Goal: Information Seeking & Learning: Check status

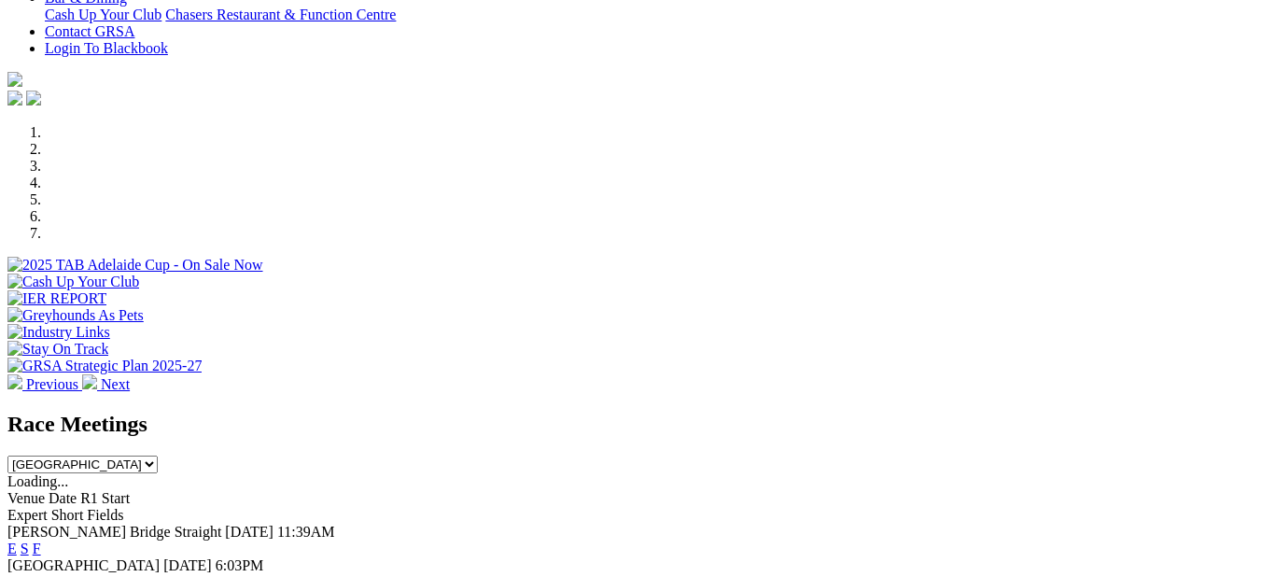
scroll to position [467, 0]
click at [41, 573] on link "F" at bounding box center [37, 581] width 8 height 16
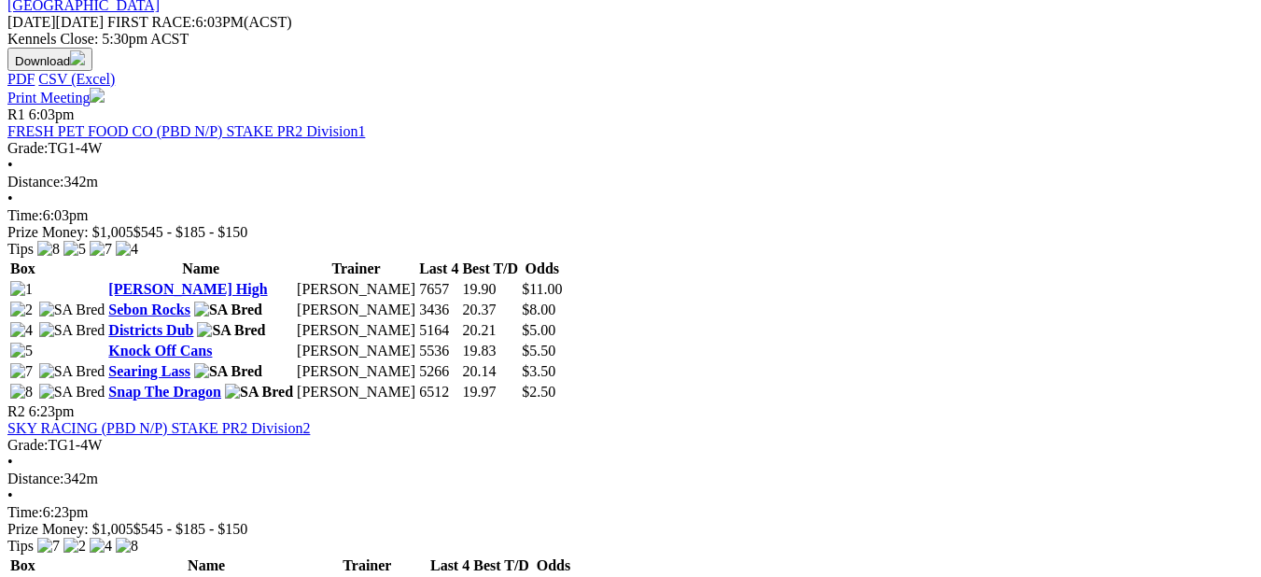
scroll to position [467, 0]
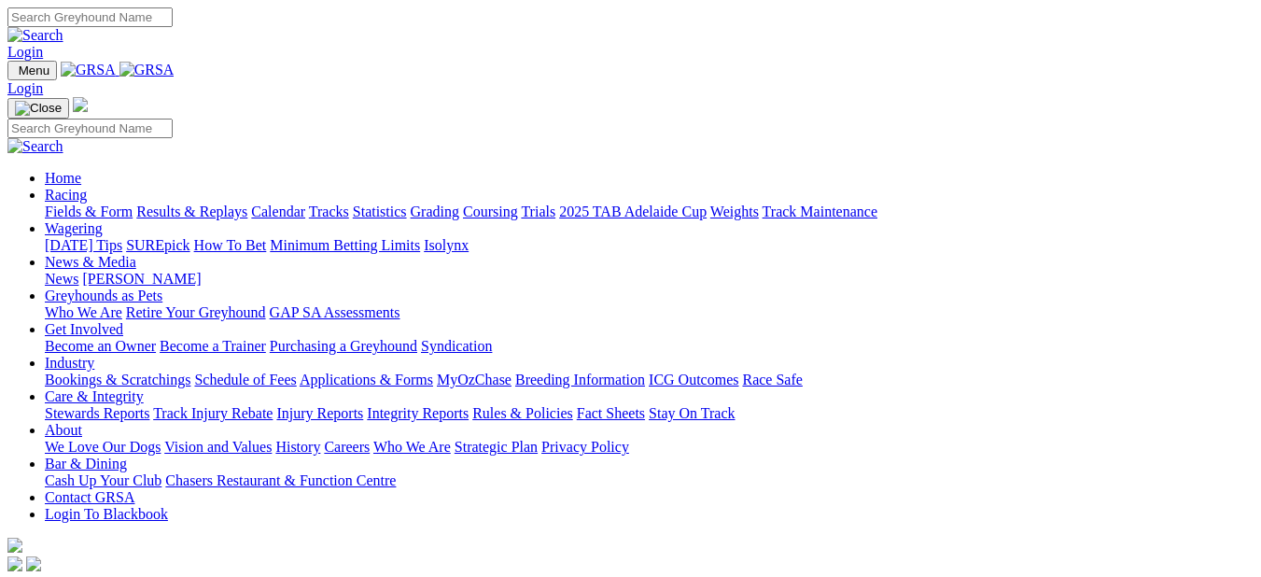
click at [247, 203] on link "Results & Replays" at bounding box center [191, 211] width 111 height 16
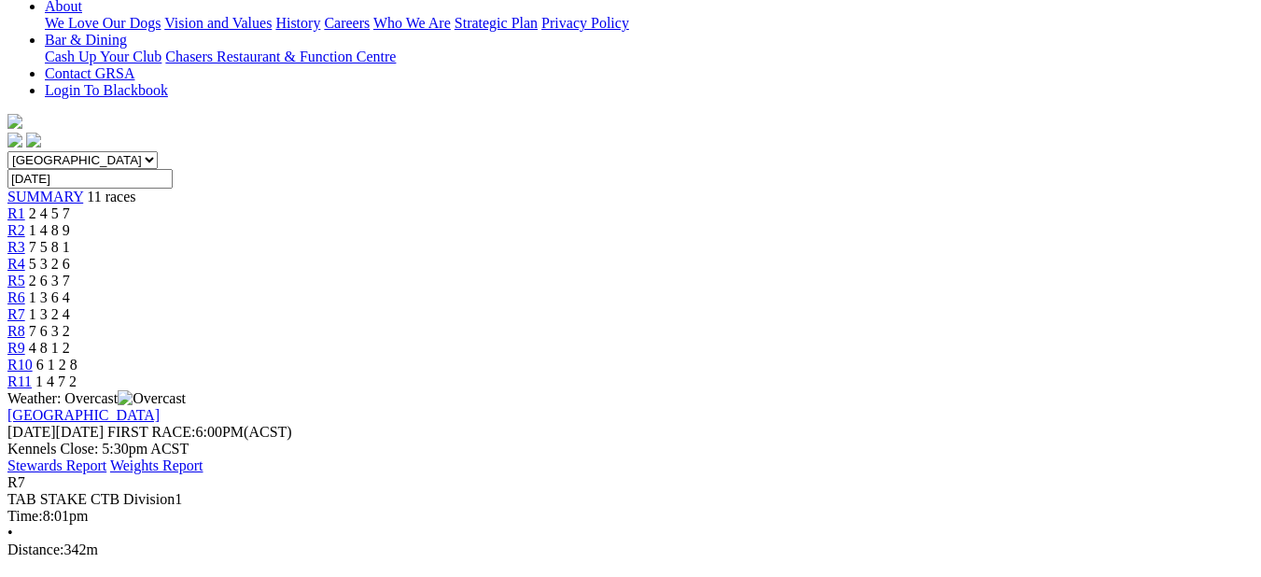
scroll to position [93, 0]
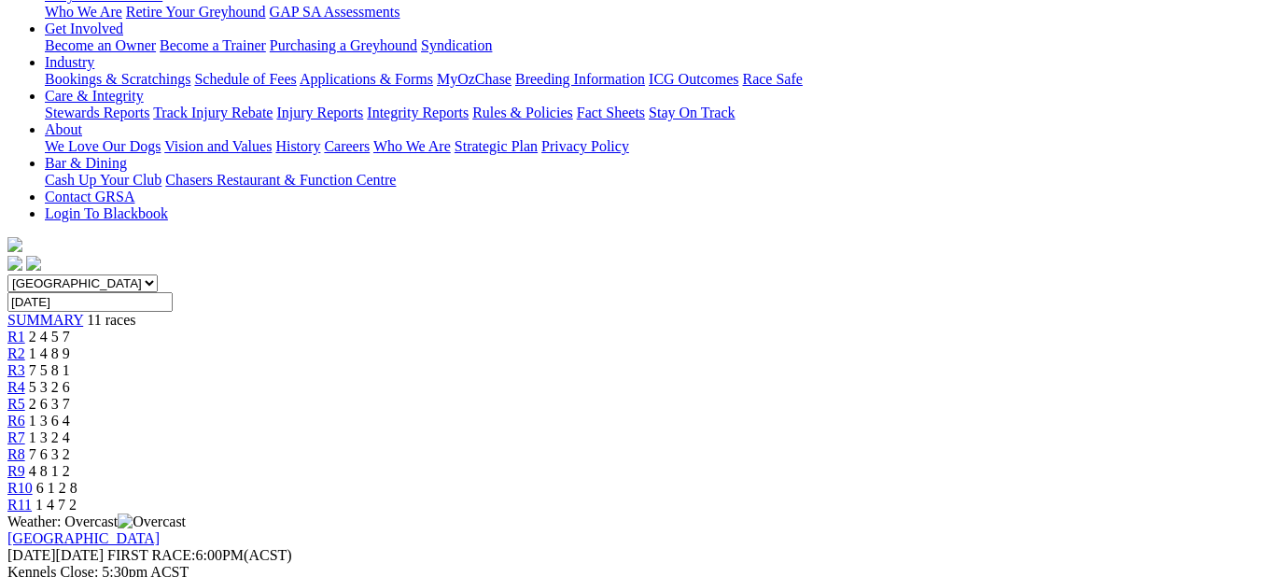
scroll to position [93, 0]
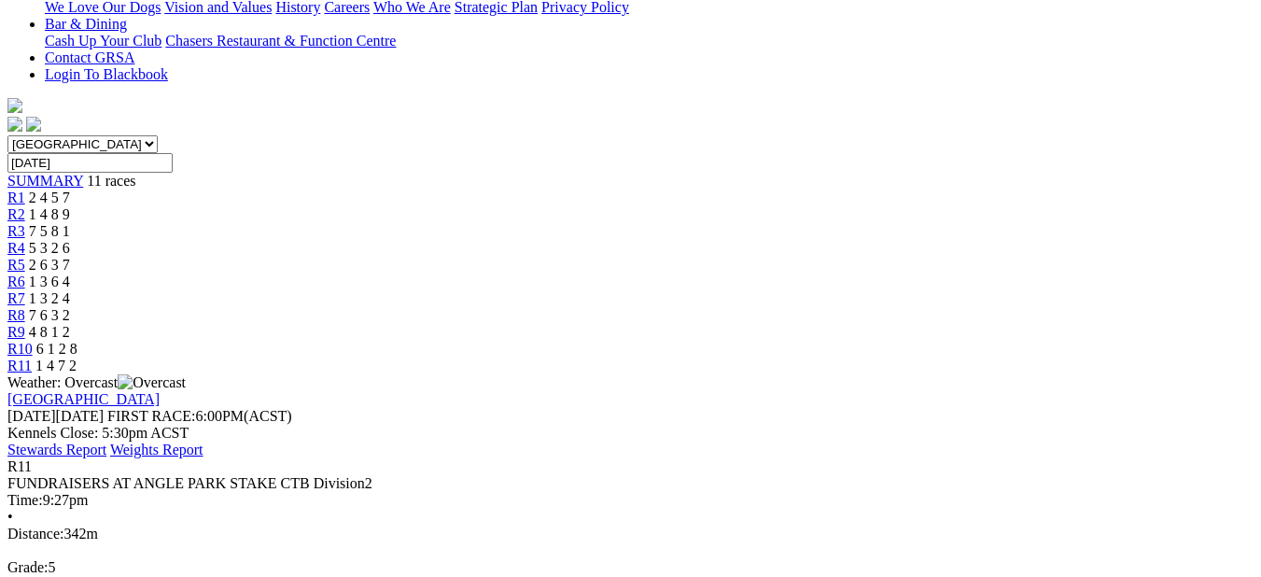
scroll to position [93, 0]
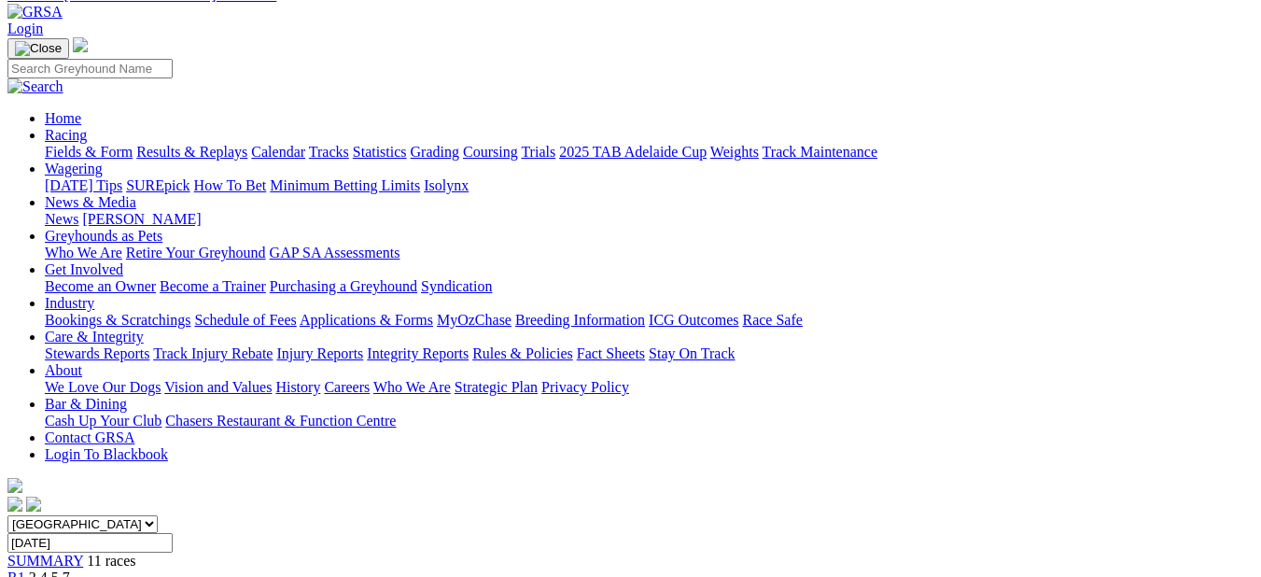
click at [216, 569] on div "R1 2 4 5 7" at bounding box center [630, 577] width 1246 height 17
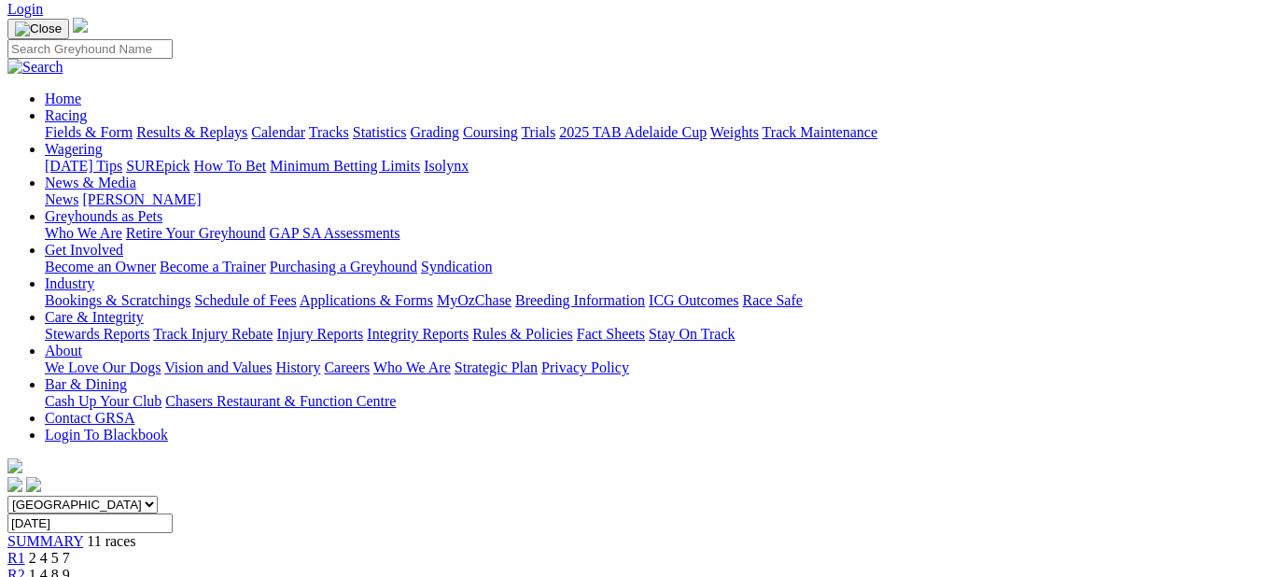
scroll to position [93, 0]
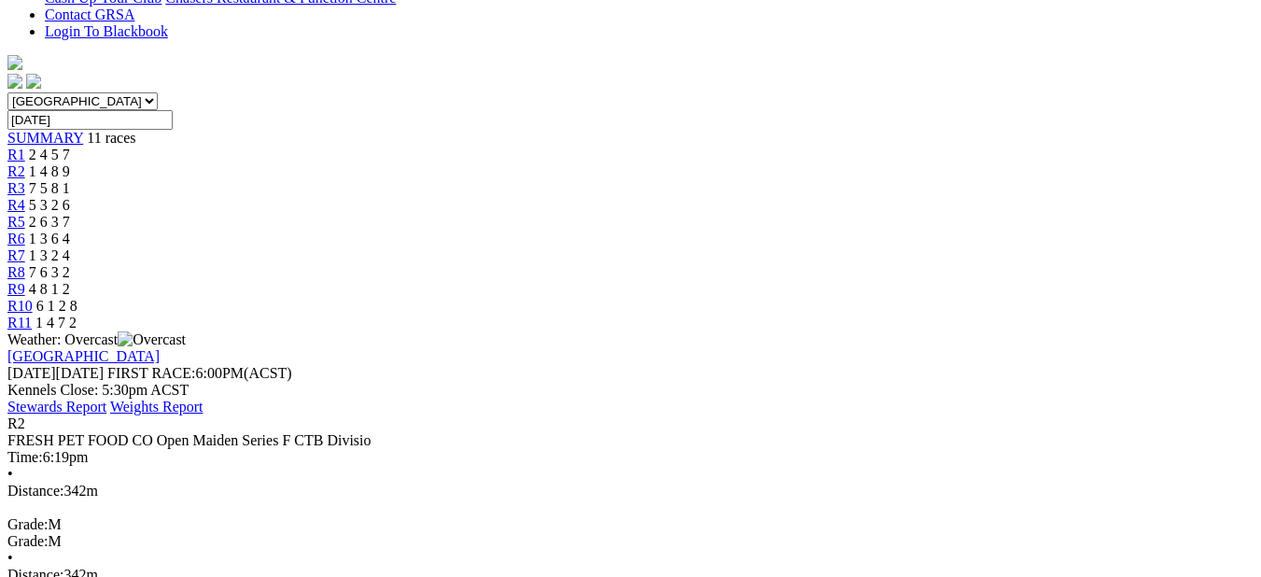
scroll to position [280, 0]
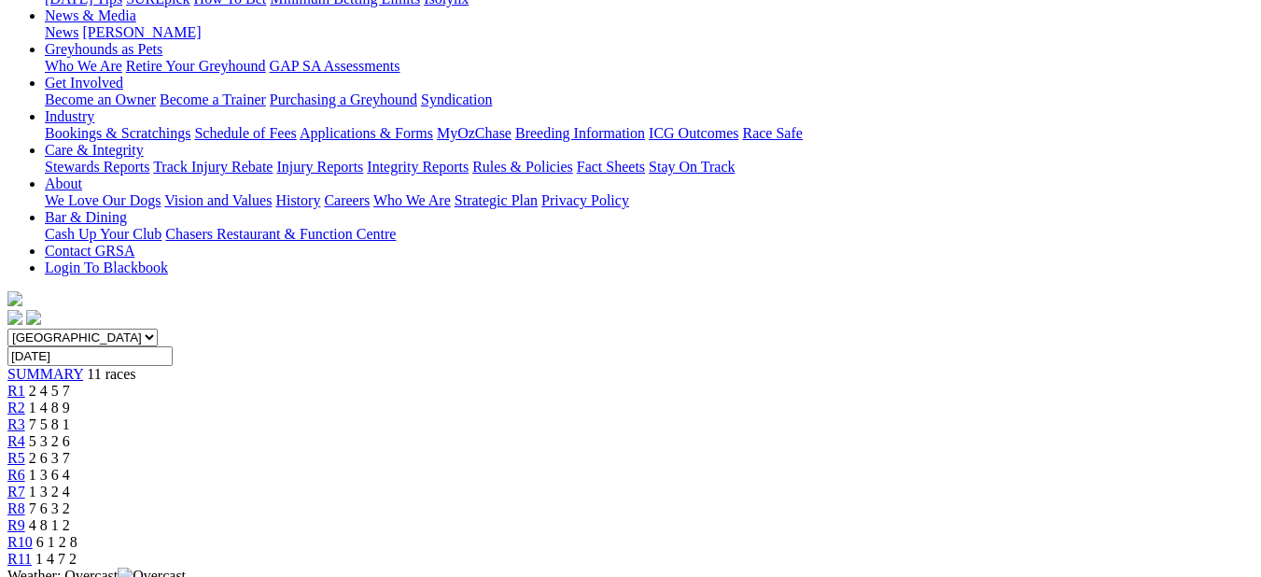
click at [70, 416] on span "7 5 8 1" at bounding box center [49, 424] width 41 height 16
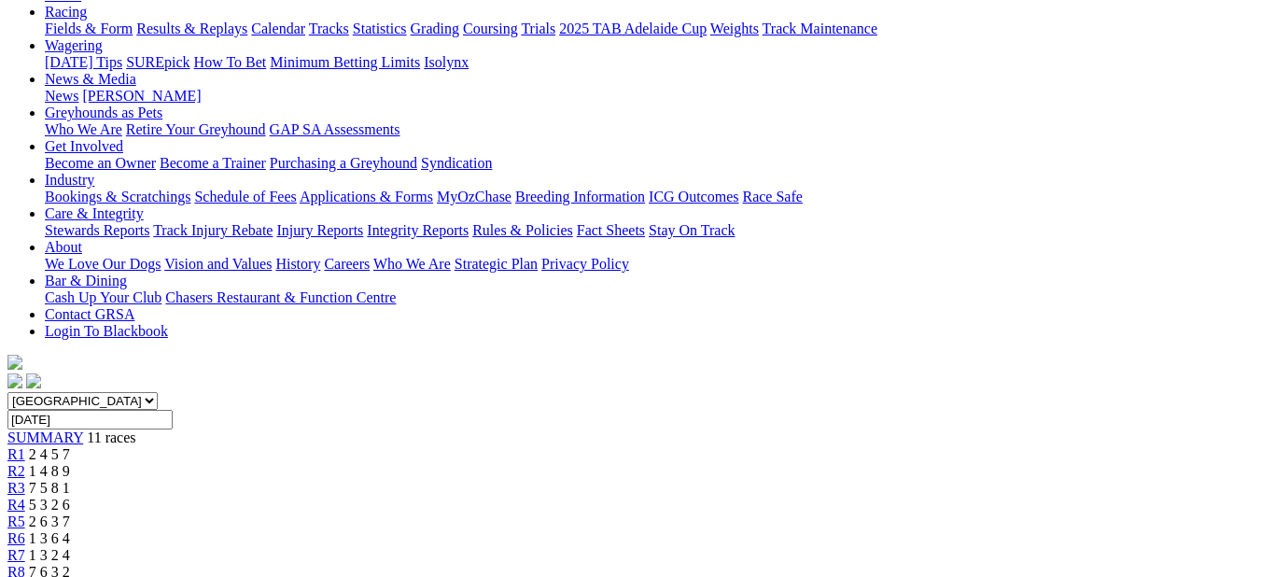
scroll to position [187, 0]
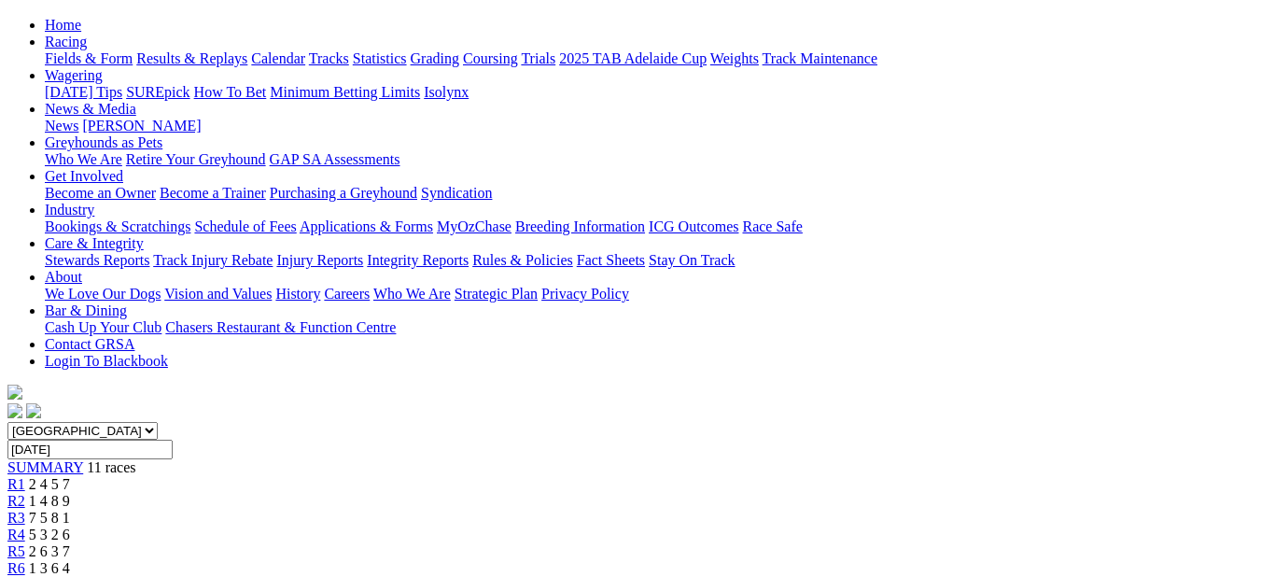
click at [419, 510] on div "R3 7 5 8 1" at bounding box center [630, 518] width 1246 height 17
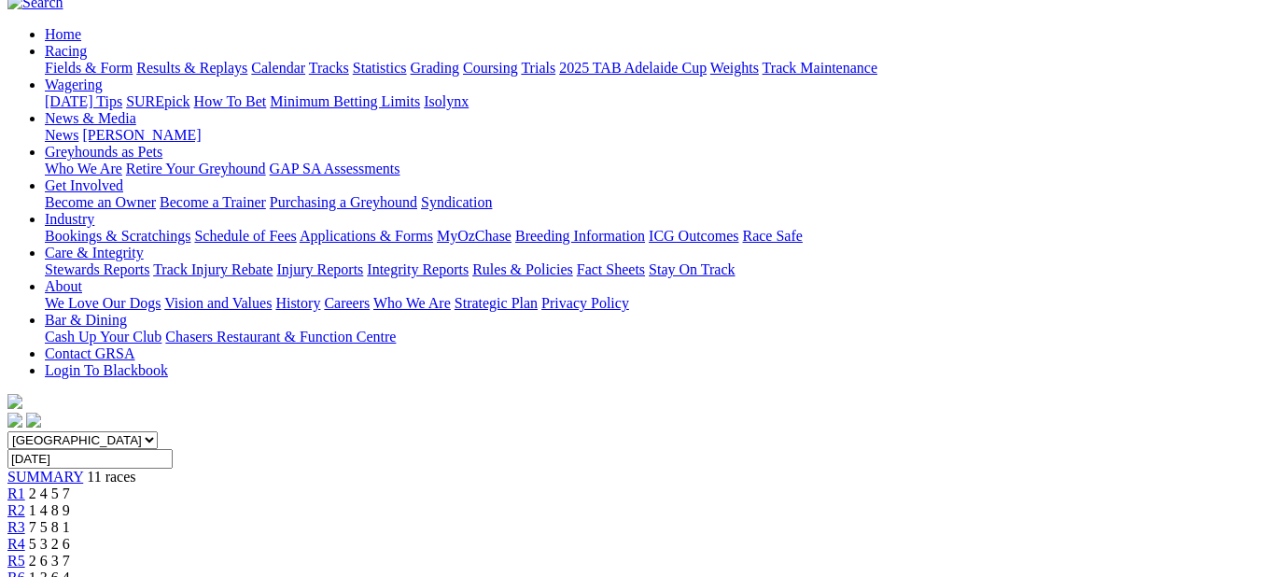
scroll to position [93, 0]
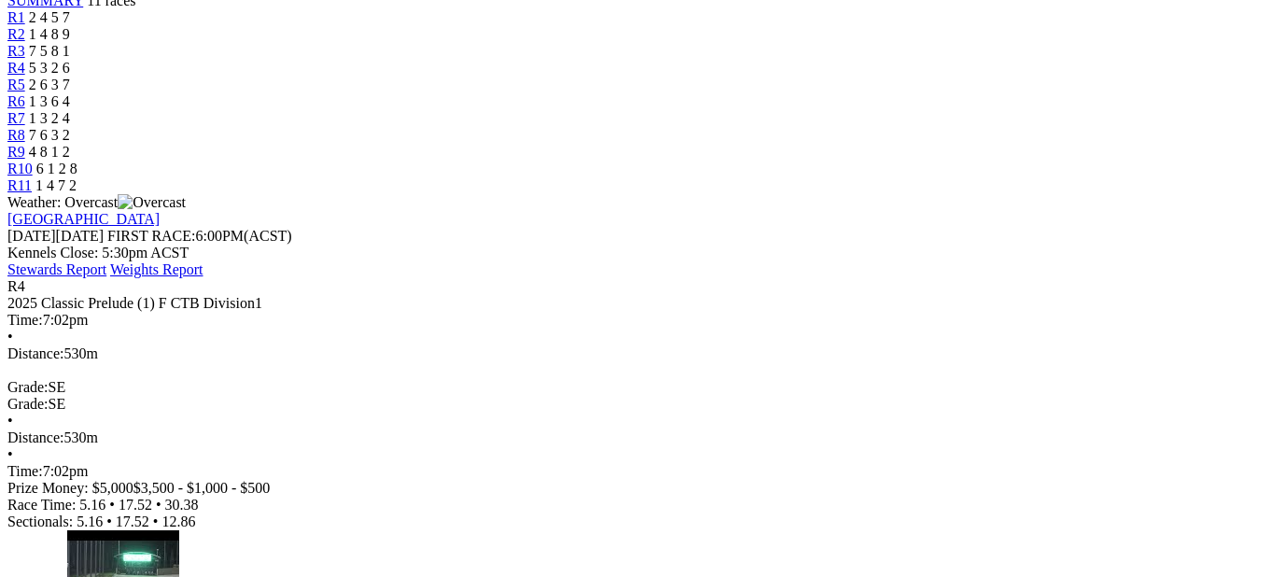
scroll to position [93, 0]
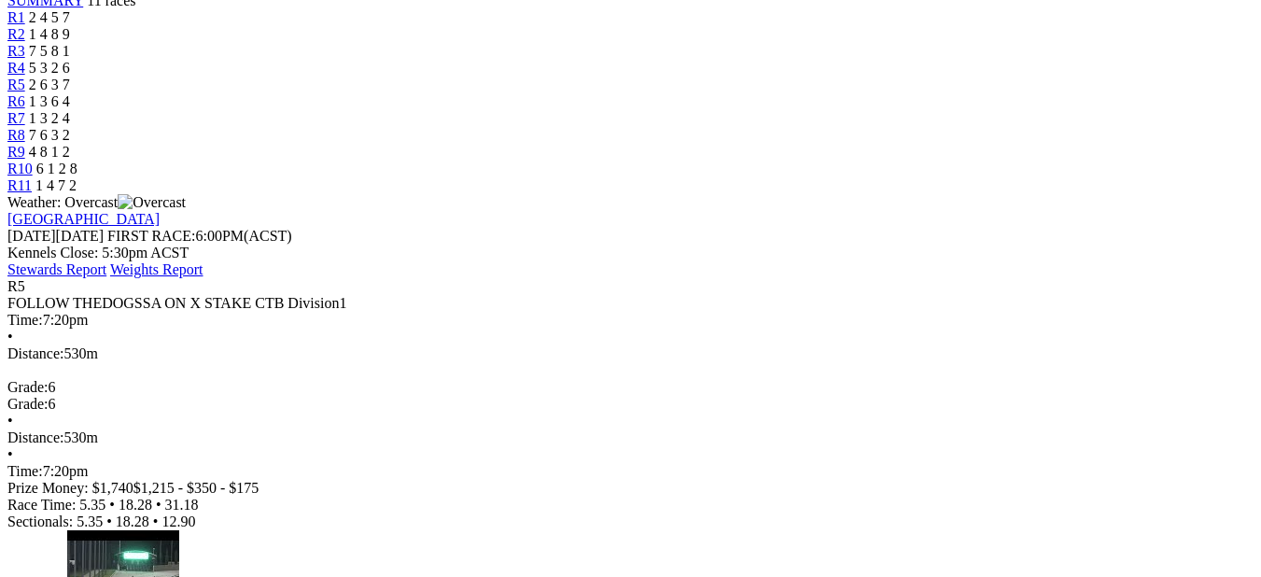
scroll to position [93, 0]
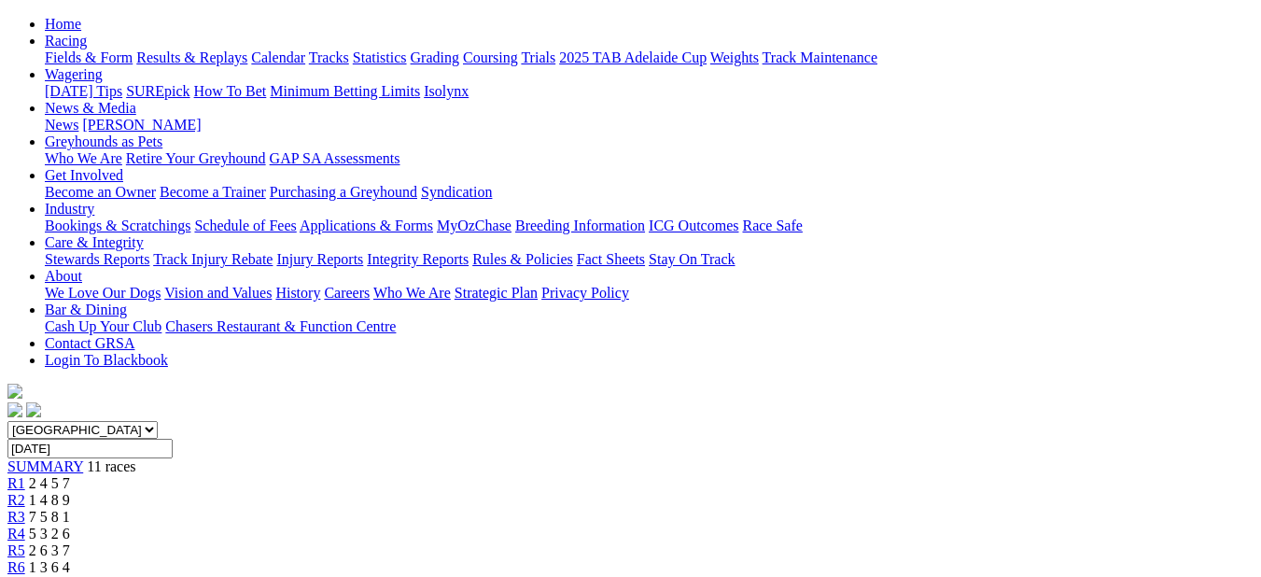
scroll to position [187, 0]
click at [70, 576] on span "1 3 2 4" at bounding box center [49, 585] width 41 height 16
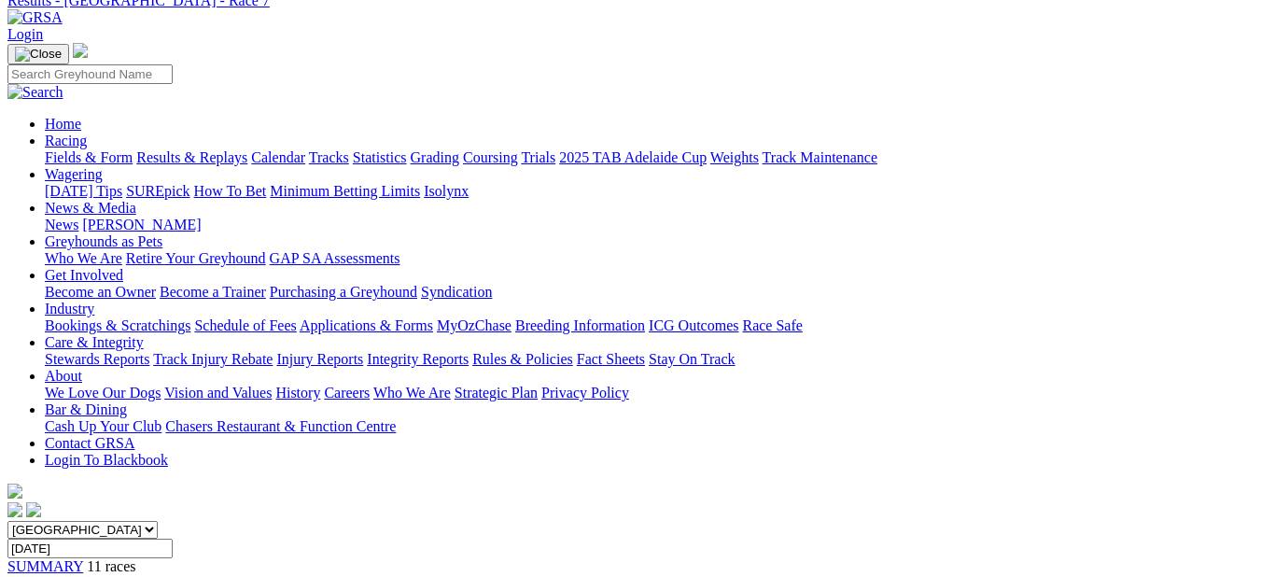
scroll to position [467, 0]
